Goal: Information Seeking & Learning: Check status

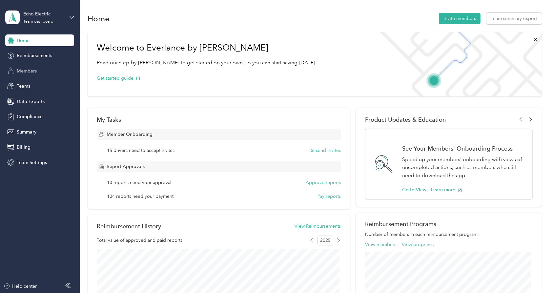
click at [35, 70] on span "Members" at bounding box center [27, 71] width 20 height 7
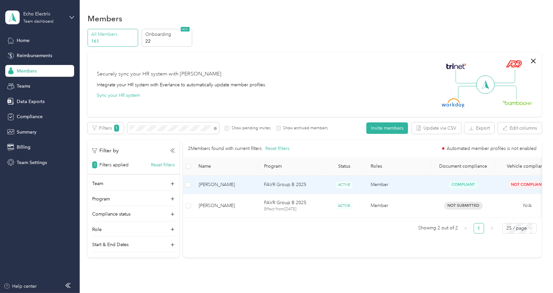
click at [221, 181] on span "[PERSON_NAME]" at bounding box center [226, 184] width 55 height 7
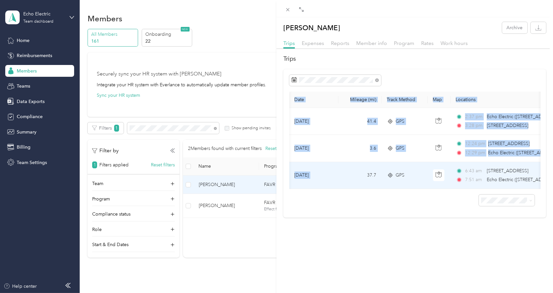
drag, startPoint x: 360, startPoint y: 189, endPoint x: 329, endPoint y: 191, distance: 31.5
click at [329, 189] on div "Date Mileage (mi) Track Method Map Locations Mileage value Purpose [DATE] 41.4 …" at bounding box center [414, 139] width 251 height 97
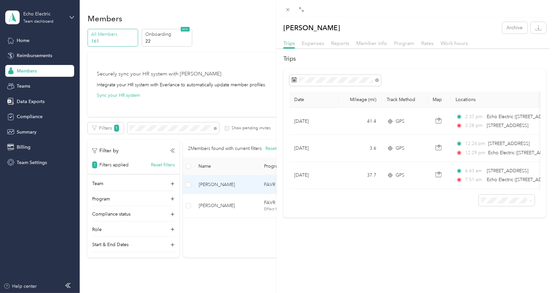
drag, startPoint x: 329, startPoint y: 191, endPoint x: 367, endPoint y: 209, distance: 42.7
click at [366, 206] on div at bounding box center [414, 197] width 251 height 17
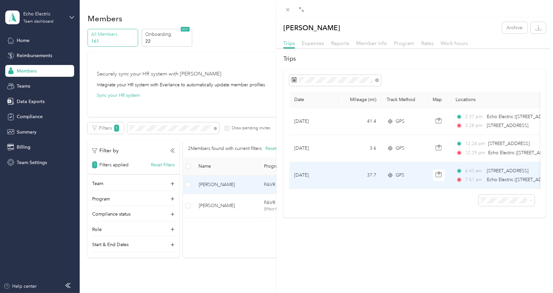
click at [348, 181] on td "37.7" at bounding box center [359, 175] width 43 height 27
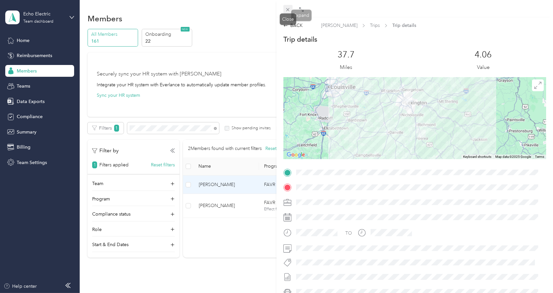
click at [287, 9] on icon at bounding box center [287, 9] width 3 height 3
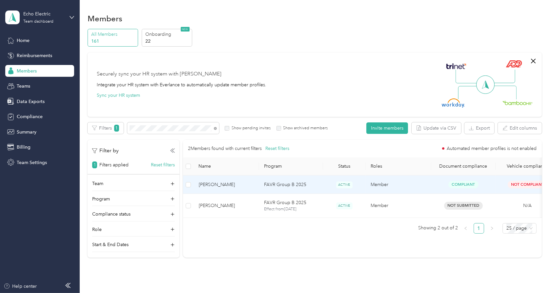
click at [223, 181] on span "[PERSON_NAME]" at bounding box center [226, 184] width 55 height 7
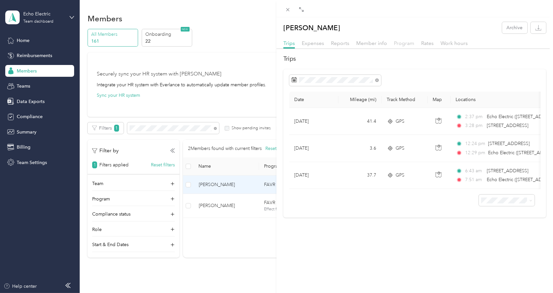
click at [407, 42] on span "Program" at bounding box center [404, 43] width 20 height 6
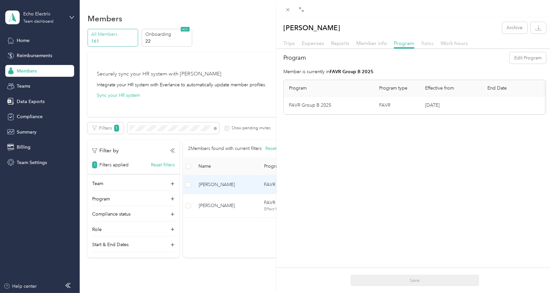
click at [428, 41] on span "Rates" at bounding box center [427, 43] width 12 height 6
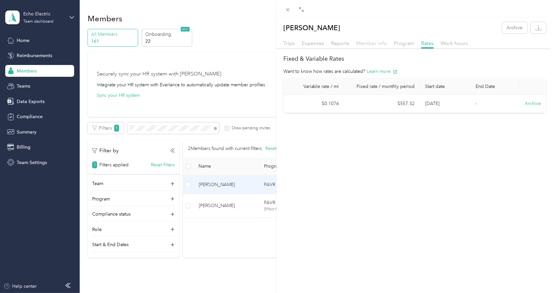
click at [373, 43] on span "Member info" at bounding box center [371, 43] width 31 height 6
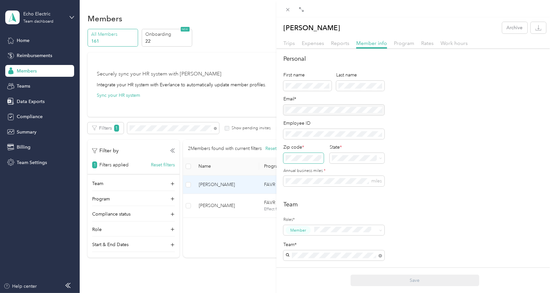
click at [265, 158] on div "[PERSON_NAME] Archive Trips Expenses Reports Member info Program Rates Work hou…" at bounding box center [276, 146] width 553 height 293
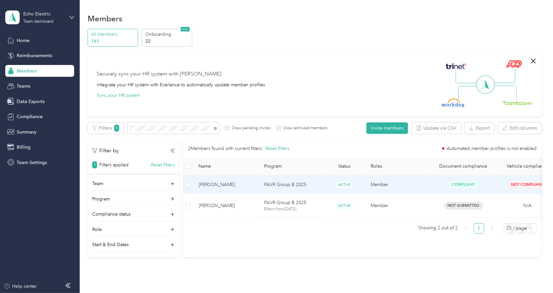
click at [226, 184] on span "[PERSON_NAME]" at bounding box center [226, 184] width 55 height 7
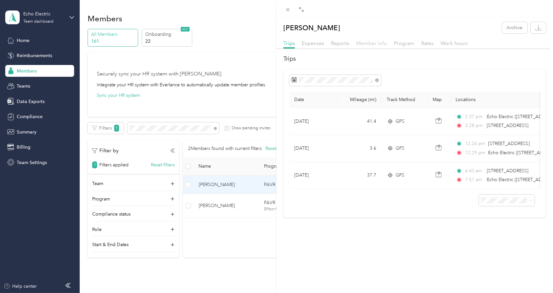
click at [378, 44] on span "Member info" at bounding box center [371, 43] width 31 height 6
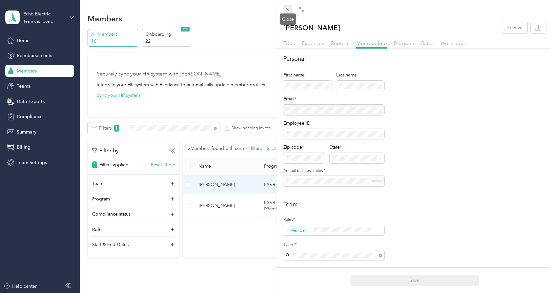
click at [288, 9] on icon at bounding box center [288, 10] width 6 height 6
